Goal: Task Accomplishment & Management: Use online tool/utility

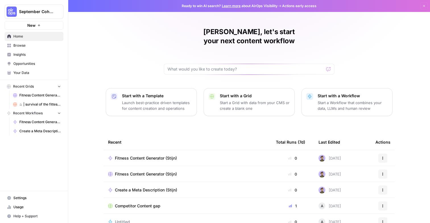
click at [42, 9] on span "September Cohort" at bounding box center [36, 12] width 34 height 6
click at [326, 33] on div "[PERSON_NAME], let's start your next content workflow" at bounding box center [249, 50] width 171 height 47
click at [371, 20] on div "Stijn, let's start your next content workflow Start with a Template Launch best…" at bounding box center [249, 135] width 362 height 271
click at [22, 46] on span "Browse" at bounding box center [36, 45] width 47 height 5
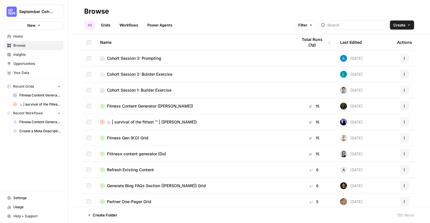
click at [124, 58] on span "Cohort Session 3: Prompting" at bounding box center [134, 58] width 54 height 6
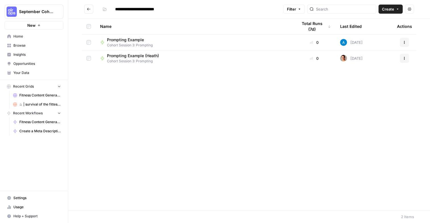
click at [396, 8] on icon "button" at bounding box center [397, 8] width 3 height 3
click at [378, 28] on span "Workflow" at bounding box center [380, 31] width 32 height 6
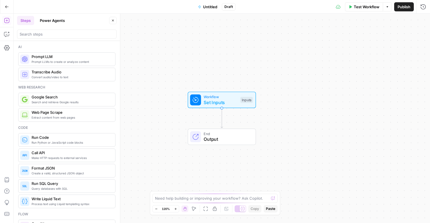
click at [205, 6] on span "Untitled" at bounding box center [210, 7] width 14 height 6
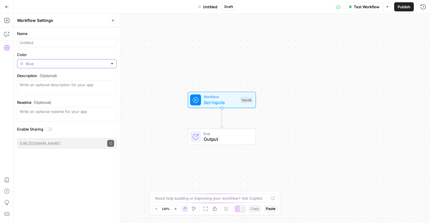
click at [48, 62] on input "Color" at bounding box center [67, 64] width 82 height 6
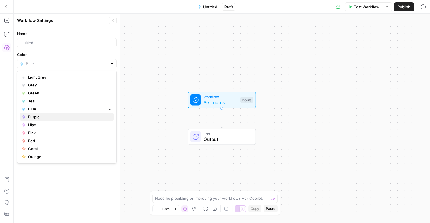
click at [40, 117] on span "Purple" at bounding box center [68, 117] width 81 height 6
type input "Purple"
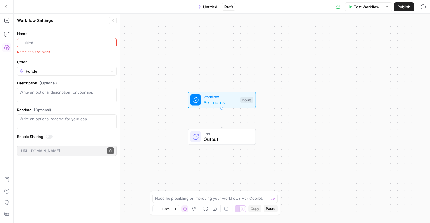
click at [92, 40] on input "Name" at bounding box center [67, 43] width 94 height 6
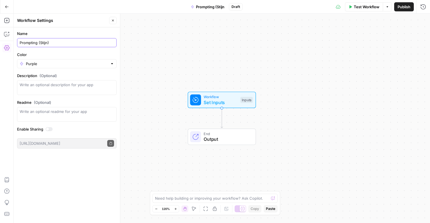
type input "Prompting (Stijn)"
click at [153, 59] on div "Workflow Set Inputs Inputs End Output" at bounding box center [222, 118] width 416 height 209
click at [115, 20] on button "Close" at bounding box center [112, 20] width 7 height 7
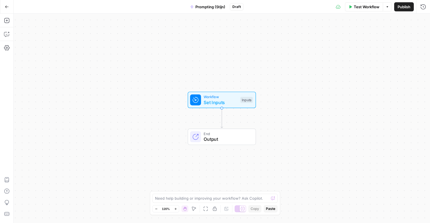
click at [216, 104] on span "Set Inputs" at bounding box center [221, 102] width 34 height 7
click at [368, 36] on span "Add Field" at bounding box center [366, 39] width 16 height 6
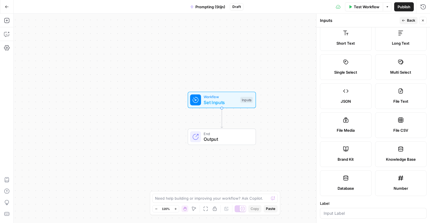
scroll to position [14, 0]
click at [355, 149] on label "Brand Kit" at bounding box center [346, 154] width 52 height 26
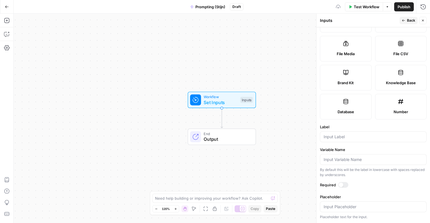
click at [351, 140] on div at bounding box center [373, 136] width 107 height 11
type input "Brand Kit"
click at [355, 170] on div "By default this will be the label in lowercase with spaces replaced by undersco…" at bounding box center [373, 172] width 107 height 10
click at [353, 145] on form "Input type Short Text Long Text Single Select Multi Select JSON File Text File …" at bounding box center [373, 125] width 113 height 196
click at [402, 18] on button "Back" at bounding box center [409, 20] width 18 height 7
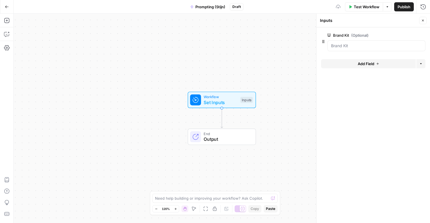
click at [357, 67] on button "Add Field" at bounding box center [368, 63] width 95 height 9
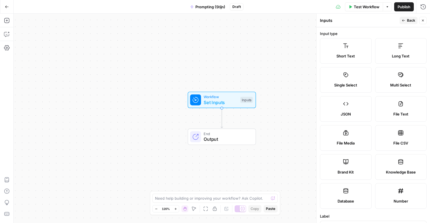
click at [422, 22] on icon "button" at bounding box center [422, 20] width 3 height 3
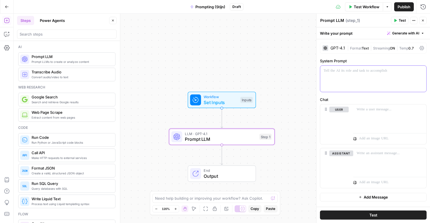
click at [379, 81] on div at bounding box center [373, 79] width 106 height 26
click at [370, 129] on div at bounding box center [389, 117] width 73 height 26
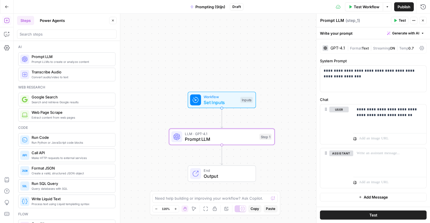
click at [400, 22] on span "Test" at bounding box center [402, 20] width 7 height 5
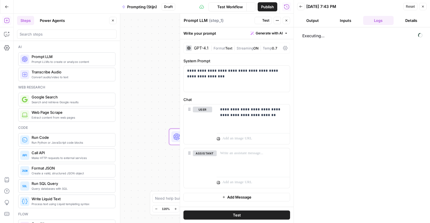
click at [317, 16] on button "Output" at bounding box center [312, 20] width 31 height 9
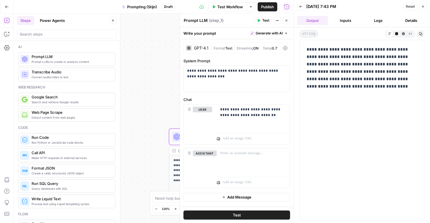
click at [285, 21] on icon "button" at bounding box center [286, 20] width 3 height 3
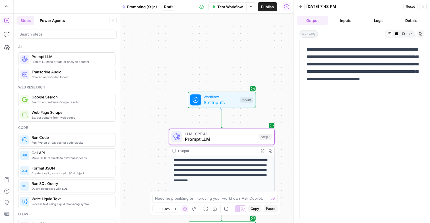
click at [423, 7] on icon "button" at bounding box center [422, 6] width 3 height 3
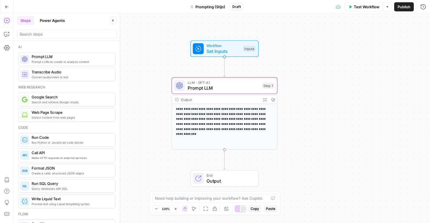
click at [221, 84] on span "LLM · GPT-4.1" at bounding box center [224, 82] width 72 height 5
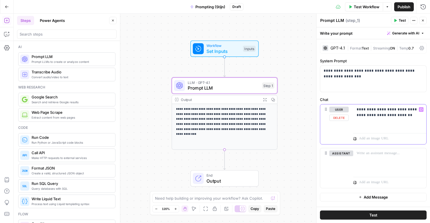
click at [372, 109] on p "**********" at bounding box center [390, 112] width 66 height 11
click at [419, 115] on p "**********" at bounding box center [390, 112] width 66 height 11
click at [400, 22] on span "Test" at bounding box center [402, 20] width 7 height 5
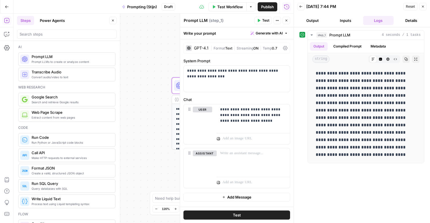
click at [230, 46] on span "Text" at bounding box center [228, 48] width 7 height 4
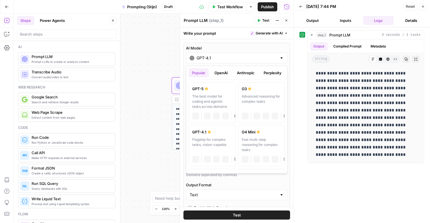
click at [232, 58] on input "GPT-4.1" at bounding box center [237, 58] width 80 height 6
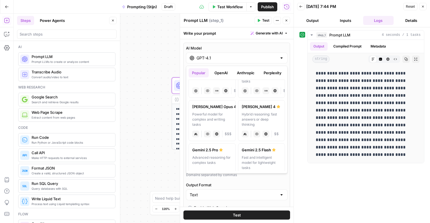
scroll to position [71, 0]
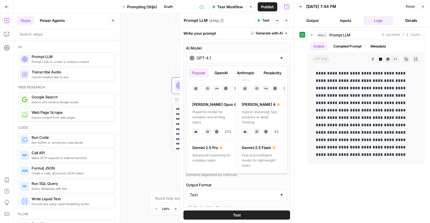
click at [262, 119] on div "Hybrid reasoning: fast answers or deep thinking" at bounding box center [262, 117] width 40 height 15
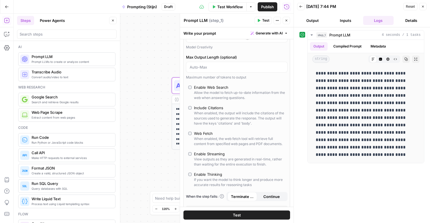
scroll to position [101, 0]
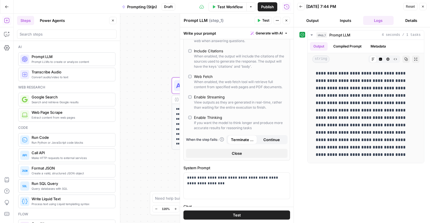
click at [263, 21] on span "Test" at bounding box center [265, 20] width 7 height 5
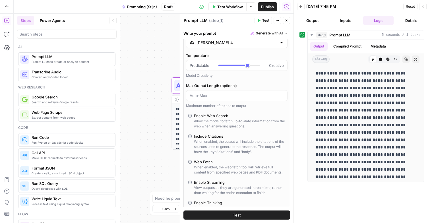
scroll to position [0, 0]
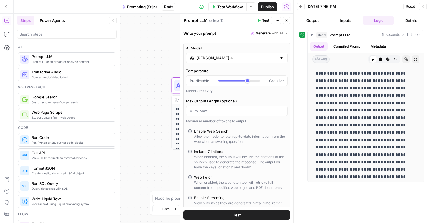
click at [203, 57] on input "[PERSON_NAME] 4" at bounding box center [237, 58] width 80 height 6
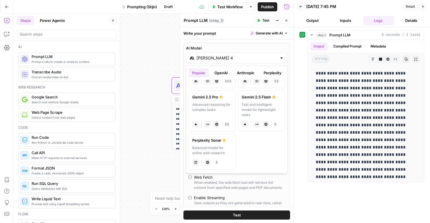
scroll to position [122, 0]
click at [225, 108] on div "Advanced reasoning for complex tasks" at bounding box center [212, 108] width 40 height 15
type input "Gemini 2.5 Pro"
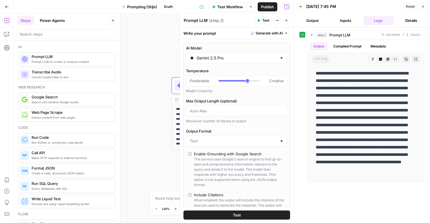
click at [264, 21] on span "Test" at bounding box center [265, 20] width 7 height 5
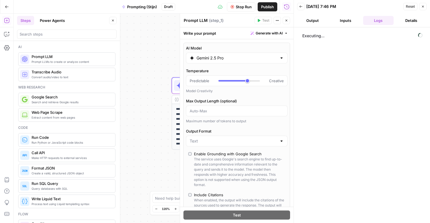
click at [339, 17] on button "Inputs" at bounding box center [345, 20] width 31 height 9
click at [312, 18] on button "Output" at bounding box center [312, 20] width 31 height 9
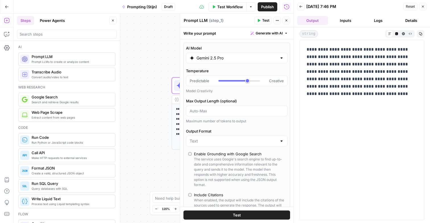
click at [372, 21] on button "Logs" at bounding box center [378, 20] width 31 height 9
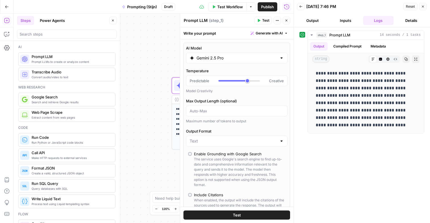
click at [317, 15] on header "Back [DATE] 7:46 PM Reset Close Output Inputs Logs Details" at bounding box center [362, 13] width 136 height 27
click at [309, 17] on button "Output" at bounding box center [312, 20] width 31 height 9
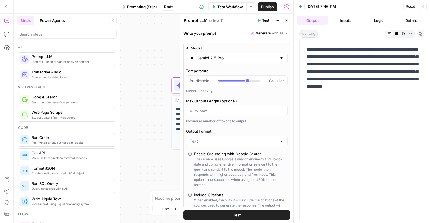
click at [396, 33] on icon "button" at bounding box center [396, 33] width 3 height 3
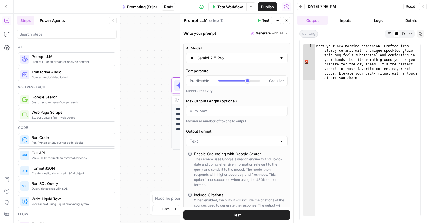
click at [403, 34] on icon "button" at bounding box center [403, 33] width 3 height 3
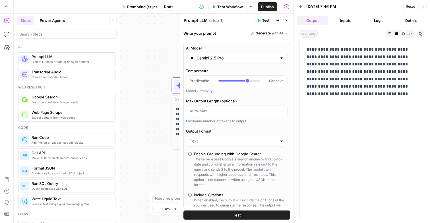
click at [408, 34] on button "Raw Output" at bounding box center [410, 33] width 7 height 7
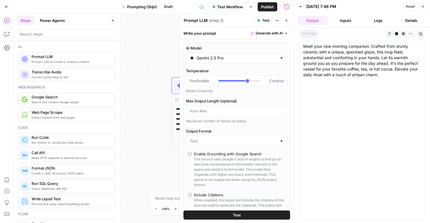
click at [388, 34] on icon "button" at bounding box center [389, 33] width 3 height 3
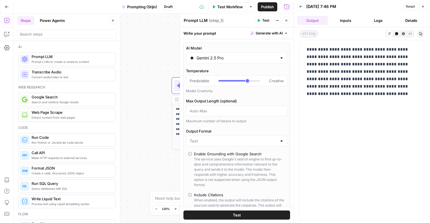
click at [413, 22] on button "Details" at bounding box center [411, 20] width 31 height 9
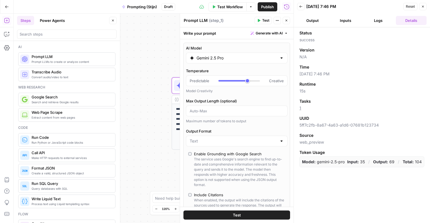
click at [378, 15] on header "Back [DATE] 7:46 PM Reset Close Output Inputs Logs Details" at bounding box center [362, 13] width 136 height 27
click at [379, 18] on button "Logs" at bounding box center [378, 20] width 31 height 9
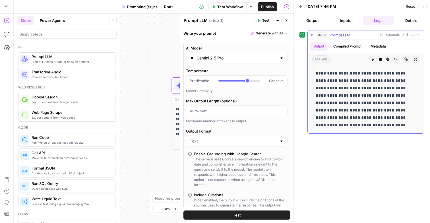
click at [375, 36] on div "step_1 Prompt LLM 14 seconds / 1 tasks" at bounding box center [368, 35] width 104 height 6
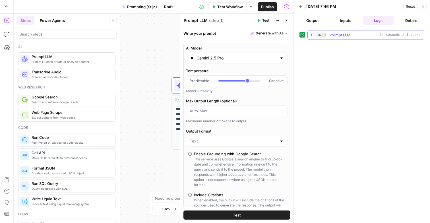
click at [347, 35] on span "Prompt LLM" at bounding box center [339, 35] width 21 height 6
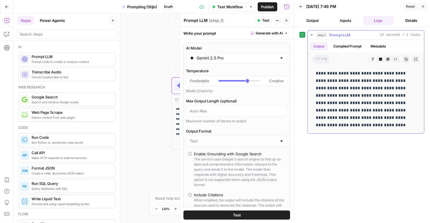
click at [345, 48] on button "Compiled Prompt" at bounding box center [347, 46] width 35 height 9
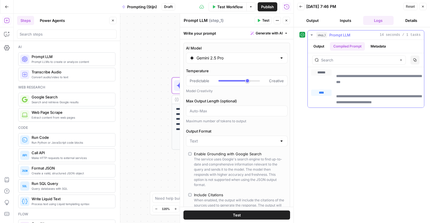
click at [375, 49] on button "Metadata" at bounding box center [378, 46] width 22 height 9
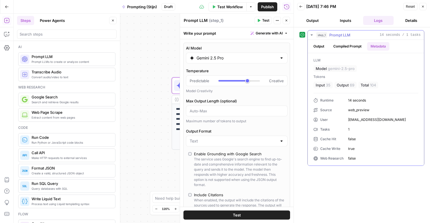
click at [346, 44] on button "Compiled Prompt" at bounding box center [347, 46] width 35 height 9
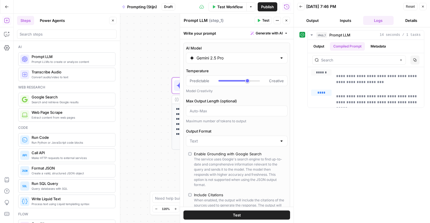
click at [422, 9] on button "Close" at bounding box center [422, 6] width 7 height 7
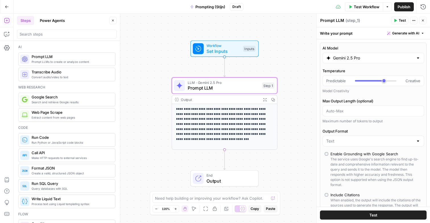
click at [422, 20] on icon "button" at bounding box center [422, 20] width 3 height 3
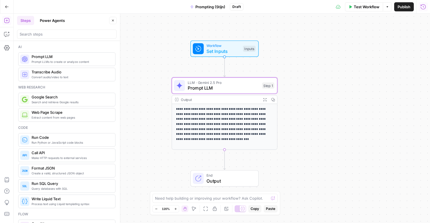
click at [424, 7] on icon "button" at bounding box center [423, 6] width 5 height 5
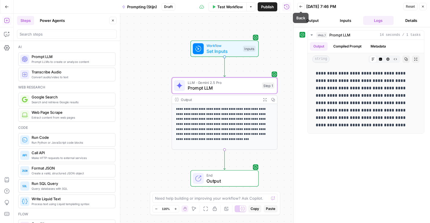
click at [299, 6] on icon "button" at bounding box center [300, 6] width 3 height 3
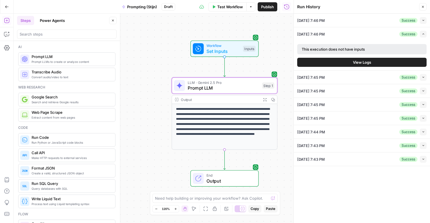
click at [325, 36] on span "[DATE] 7:46 PM" at bounding box center [311, 34] width 28 height 6
click at [424, 32] on button "Expand" at bounding box center [423, 34] width 7 height 7
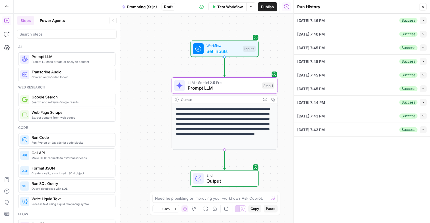
click at [219, 117] on p "**********" at bounding box center [224, 122] width 97 height 30
click at [216, 97] on div "Output" at bounding box center [220, 99] width 78 height 5
click at [253, 83] on span "LLM · Gemini 2.5 Pro" at bounding box center [224, 82] width 72 height 5
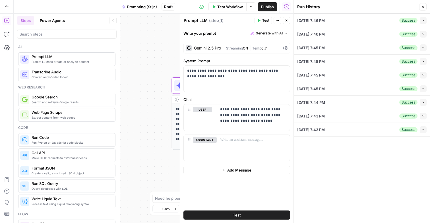
click at [423, 8] on icon "button" at bounding box center [422, 6] width 3 height 3
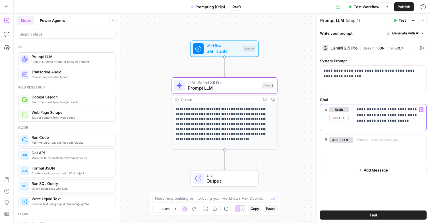
click at [403, 122] on p "**********" at bounding box center [390, 115] width 66 height 17
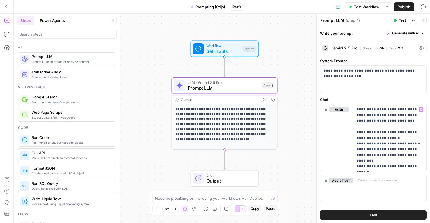
click at [352, 48] on div "Gemini 2.5 Pro" at bounding box center [344, 48] width 27 height 4
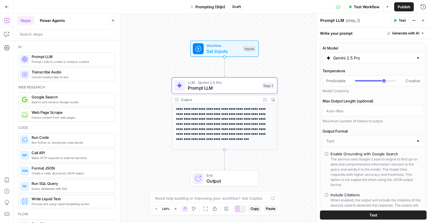
click at [333, 61] on div "Gemini 2.5 Pro" at bounding box center [374, 58] width 102 height 11
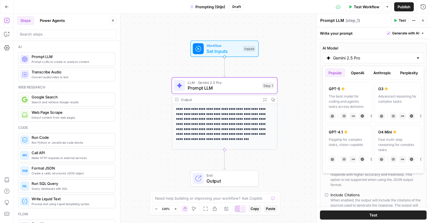
click at [363, 73] on button "OpenAI" at bounding box center [358, 72] width 20 height 9
click at [378, 73] on button "Anthropic" at bounding box center [382, 72] width 24 height 9
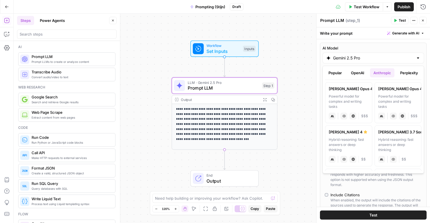
click at [401, 75] on button "Perplexity" at bounding box center [409, 72] width 25 height 9
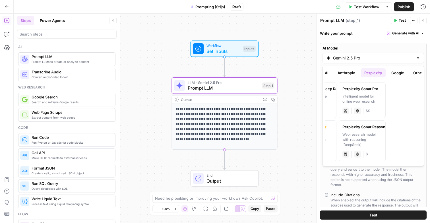
scroll to position [0, 41]
click at [415, 74] on button "Other" at bounding box center [412, 72] width 17 height 9
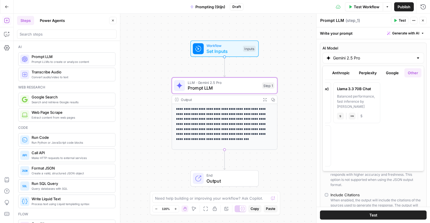
scroll to position [0, 0]
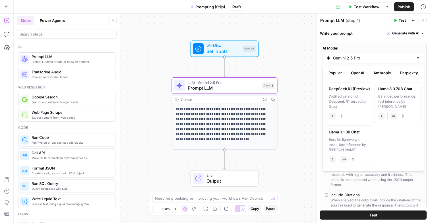
click at [367, 74] on button "OpenAI" at bounding box center [358, 72] width 20 height 9
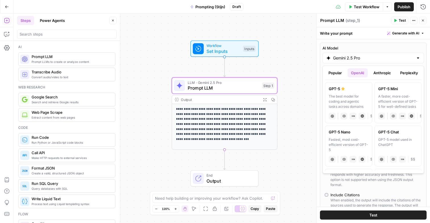
click at [379, 71] on button "Anthropic" at bounding box center [382, 72] width 24 height 9
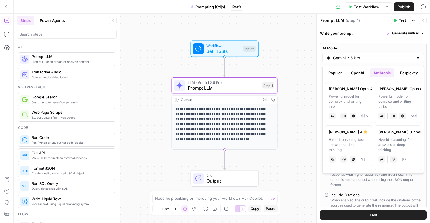
drag, startPoint x: 390, startPoint y: 100, endPoint x: 354, endPoint y: 94, distance: 36.9
click at [354, 94] on div "[PERSON_NAME] Opus 4.1 Powerful model for complex and writing tasks anthropic V…" at bounding box center [373, 125] width 96 height 91
click at [359, 133] on div "[PERSON_NAME] 4" at bounding box center [349, 132] width 40 height 6
type input "[PERSON_NAME] 4"
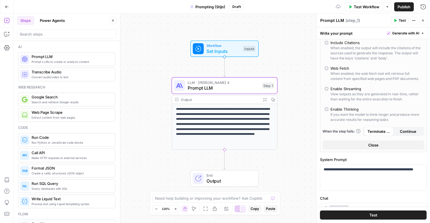
scroll to position [236, 0]
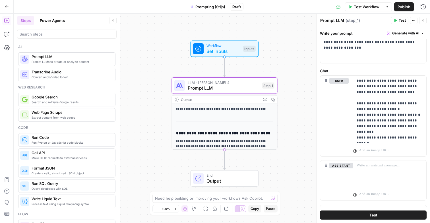
click at [361, 214] on button "Test" at bounding box center [373, 214] width 107 height 9
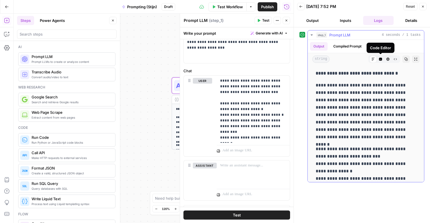
click at [383, 59] on button "Code Editor" at bounding box center [380, 58] width 7 height 7
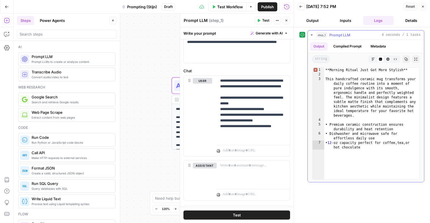
click at [373, 59] on icon "button" at bounding box center [373, 59] width 3 height 3
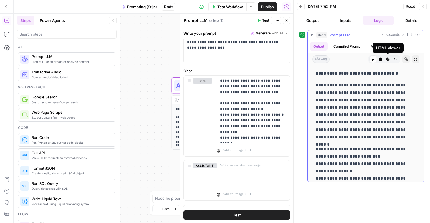
click at [388, 59] on icon "button" at bounding box center [387, 58] width 3 height 3
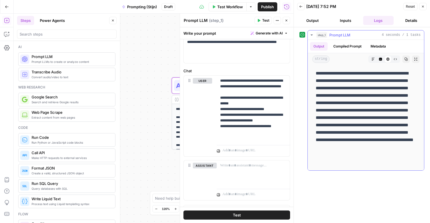
click at [398, 59] on button "Raw Output" at bounding box center [395, 58] width 7 height 7
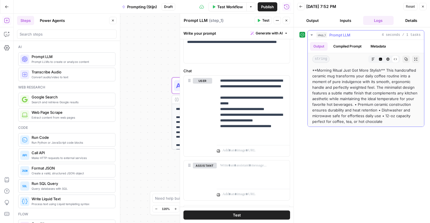
click at [371, 57] on button "Markdown" at bounding box center [372, 58] width 7 height 7
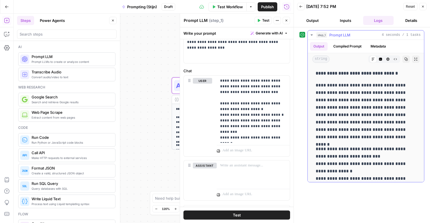
click at [344, 49] on button "Compiled Prompt" at bounding box center [347, 46] width 35 height 9
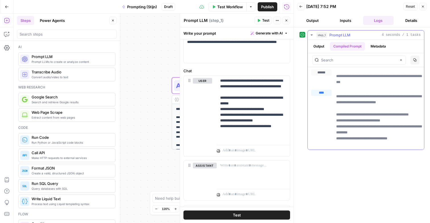
click at [324, 45] on button "Output" at bounding box center [319, 46] width 18 height 9
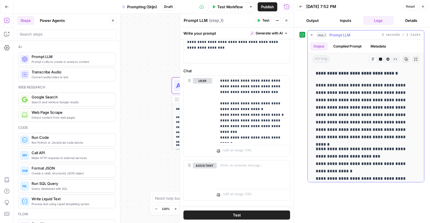
click at [369, 49] on button "Metadata" at bounding box center [378, 46] width 22 height 9
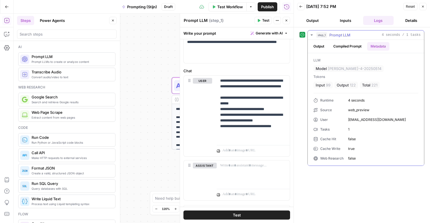
click at [319, 47] on button "Output" at bounding box center [319, 46] width 18 height 9
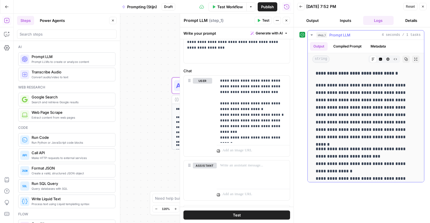
click at [390, 59] on button "HTML Viewer" at bounding box center [387, 58] width 7 height 7
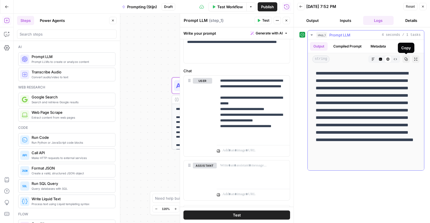
click at [407, 59] on icon "button" at bounding box center [405, 58] width 3 height 3
click at [240, 170] on div at bounding box center [253, 173] width 73 height 26
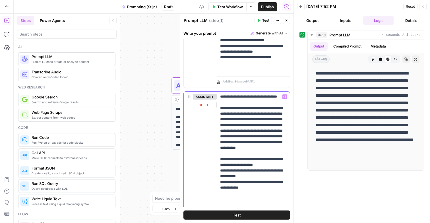
scroll to position [339, 0]
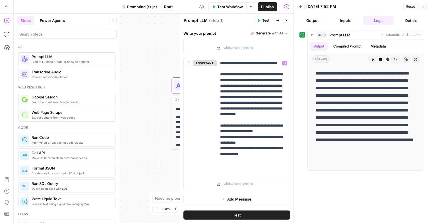
click at [233, 198] on span "Add Message" at bounding box center [239, 199] width 24 height 6
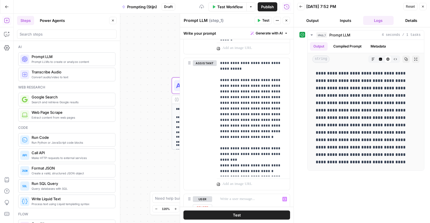
scroll to position [364, 0]
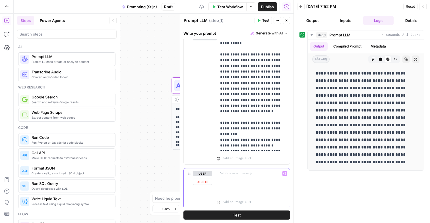
click at [236, 171] on p at bounding box center [253, 174] width 66 height 6
click at [219, 217] on button "Test" at bounding box center [236, 214] width 107 height 9
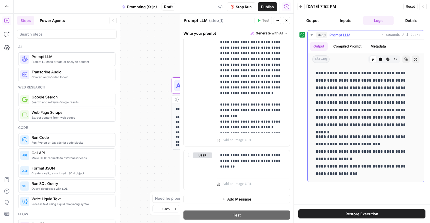
scroll to position [0, 0]
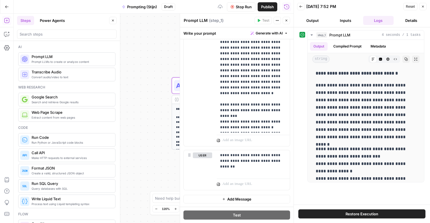
click at [352, 211] on button "Restore Execution" at bounding box center [361, 213] width 127 height 9
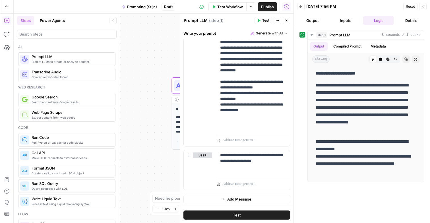
click at [280, 19] on button "Actions" at bounding box center [277, 20] width 7 height 7
click at [285, 19] on icon "button" at bounding box center [286, 20] width 3 height 3
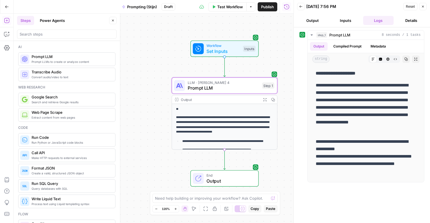
click at [421, 5] on icon "button" at bounding box center [422, 6] width 3 height 3
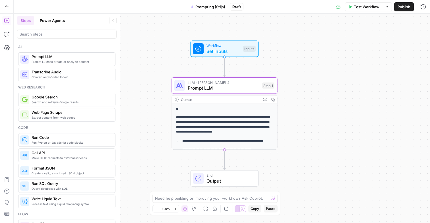
click at [34, 30] on div at bounding box center [67, 34] width 100 height 9
click at [31, 32] on input "search" at bounding box center [67, 34] width 94 height 6
type input "c"
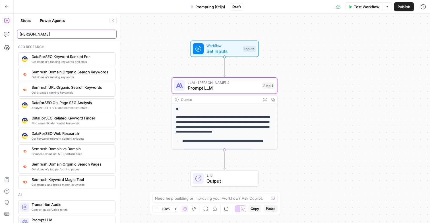
type input "random"
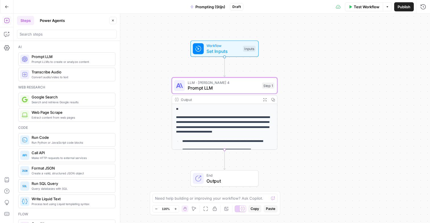
click at [111, 19] on icon "button" at bounding box center [112, 20] width 3 height 3
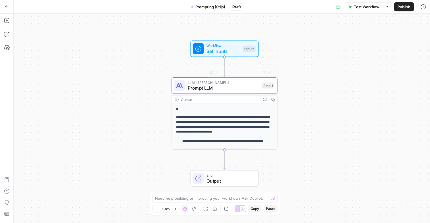
click at [333, 88] on div "**********" at bounding box center [222, 118] width 416 height 209
click at [402, 5] on span "Publish" at bounding box center [404, 7] width 13 height 6
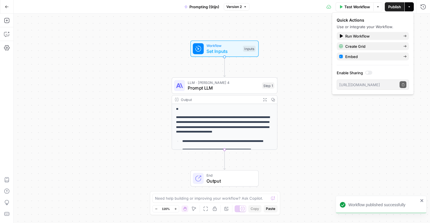
scroll to position [16, 0]
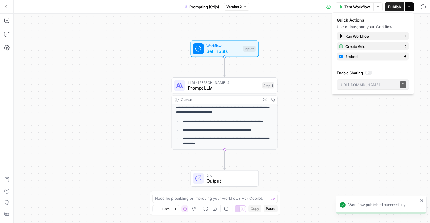
click at [221, 116] on div "**********" at bounding box center [224, 117] width 105 height 66
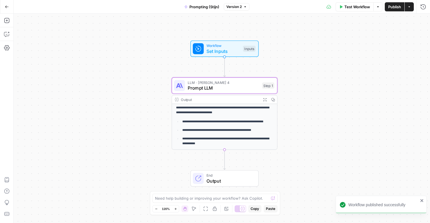
click at [255, 89] on span "Prompt LLM" at bounding box center [224, 87] width 72 height 7
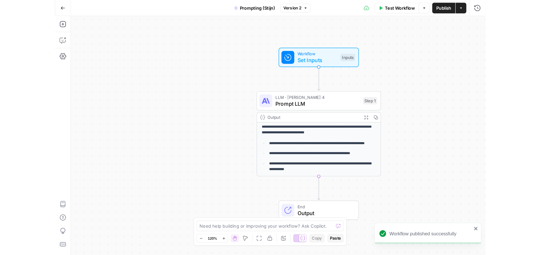
scroll to position [16, 0]
